Goal: Use online tool/utility: Utilize a website feature to perform a specific function

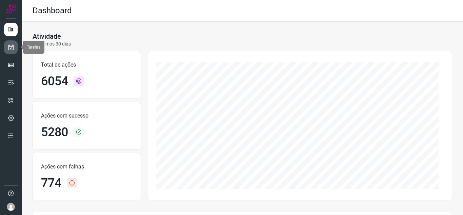
drag, startPoint x: 8, startPoint y: 48, endPoint x: 14, endPoint y: 47, distance: 5.4
click at [8, 48] on icon at bounding box center [10, 47] width 7 height 7
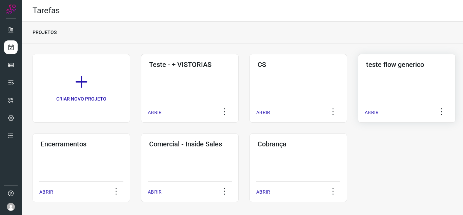
click at [130, 133] on div "teste flow generico ABRIR" at bounding box center [82, 167] width 98 height 69
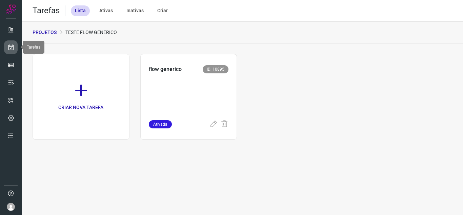
click at [7, 47] on link at bounding box center [11, 47] width 14 height 14
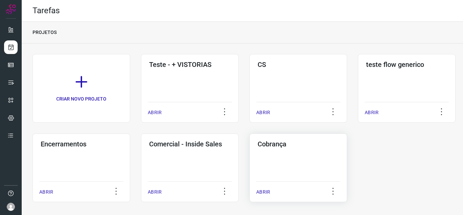
click at [275, 153] on div "Cobrança ABRIR" at bounding box center [299, 167] width 98 height 69
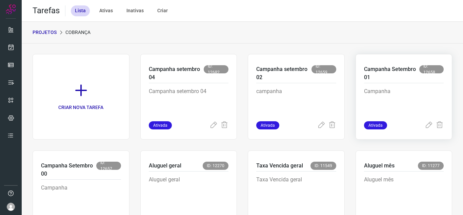
click at [389, 94] on p "Campanha" at bounding box center [404, 104] width 80 height 34
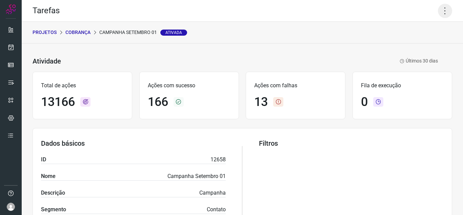
drag, startPoint x: 443, startPoint y: 7, endPoint x: 393, endPoint y: 62, distance: 73.9
click at [443, 7] on icon at bounding box center [445, 11] width 14 height 14
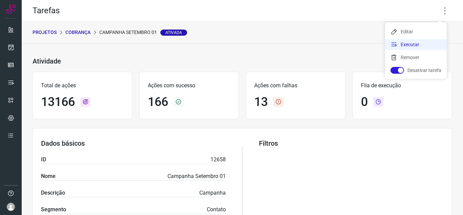
click at [410, 42] on li "Executar" at bounding box center [416, 44] width 62 height 11
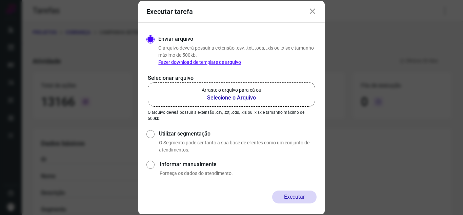
click at [234, 93] on p "Arraste o arquivo para cá ou" at bounding box center [232, 90] width 60 height 7
click at [0, 0] on input "Arraste o arquivo para cá ou Selecione o Arquivo" at bounding box center [0, 0] width 0 height 0
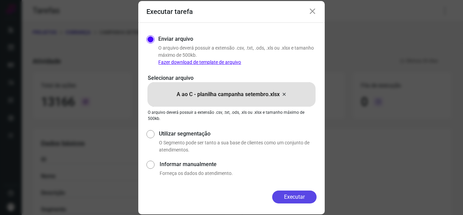
click at [293, 197] on button "Executar" at bounding box center [294, 196] width 44 height 13
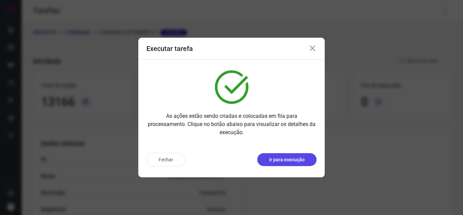
click at [302, 165] on button "Ir para execução" at bounding box center [287, 159] width 59 height 13
